Goal: Transaction & Acquisition: Book appointment/travel/reservation

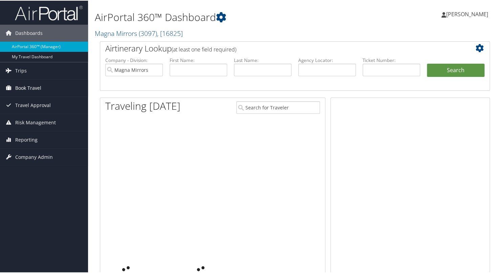
click at [33, 89] on span "Book Travel" at bounding box center [28, 87] width 26 height 17
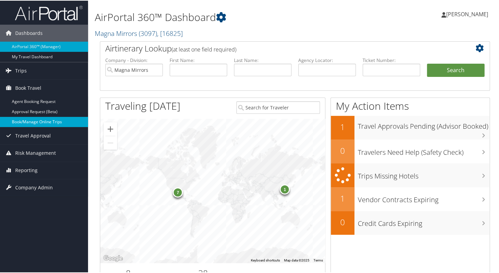
click at [49, 121] on link "Book/Manage Online Trips" at bounding box center [44, 121] width 88 height 10
